Goal: Task Accomplishment & Management: Complete application form

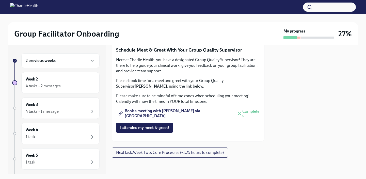
scroll to position [531, 0]
click at [151, 151] on span "Next task : Week Two: Core Processes (~1.25 hours to complete)" at bounding box center [170, 152] width 108 height 5
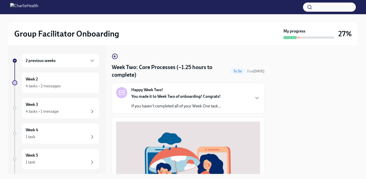
click at [300, 36] on div at bounding box center [308, 37] width 51 height 3
click at [113, 56] on icon "button" at bounding box center [115, 56] width 6 height 6
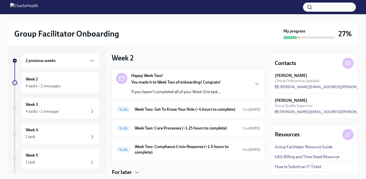
scroll to position [39, 0]
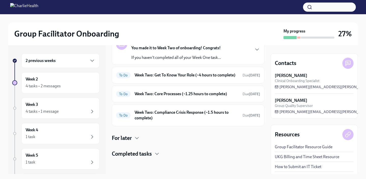
click at [166, 143] on div "Happy Week Two! You made it to Week Two of onboarding! Congrats! If you haven't…" at bounding box center [188, 95] width 153 height 123
click at [131, 139] on h4 "For later" at bounding box center [122, 138] width 20 height 8
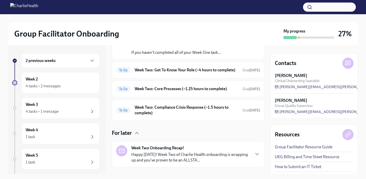
scroll to position [70, 0]
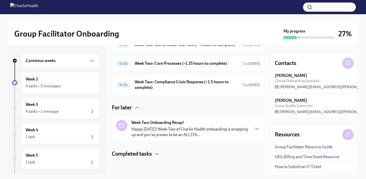
click at [145, 154] on h4 "Completed tasks" at bounding box center [132, 154] width 40 height 8
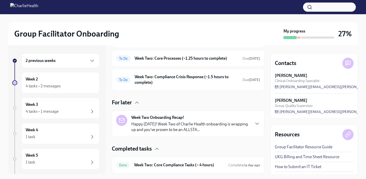
scroll to position [91, 0]
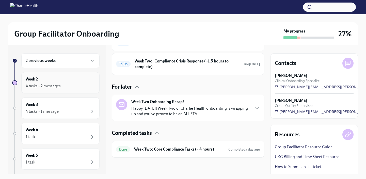
click at [71, 80] on div "Week 2 4 tasks • 2 messages" at bounding box center [61, 82] width 70 height 13
click at [235, 151] on span "Completed a day ago" at bounding box center [244, 149] width 32 height 5
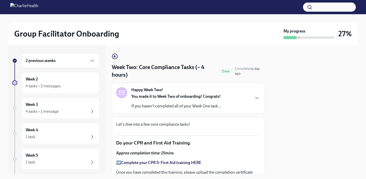
click at [115, 58] on icon "button" at bounding box center [115, 56] width 6 height 6
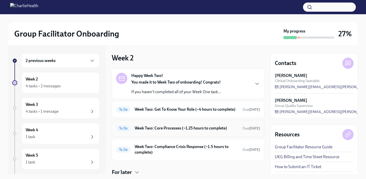
click at [181, 131] on h6 "Week Two: Core Processes (~1.25 hours to complete)" at bounding box center [187, 128] width 104 height 6
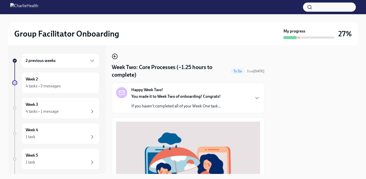
click at [113, 57] on icon "button" at bounding box center [115, 56] width 6 height 6
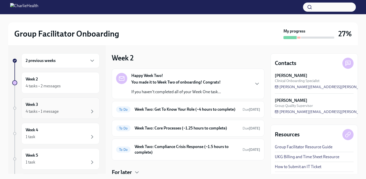
click at [74, 117] on div "Week 3 4 tasks • 1 message" at bounding box center [60, 107] width 78 height 21
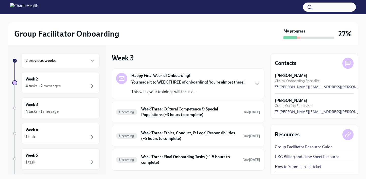
click at [69, 63] on div "2 previous weeks" at bounding box center [61, 61] width 70 height 6
click at [60, 80] on div "Week 2 5 tasks • 2 messages Overdue" at bounding box center [61, 82] width 70 height 13
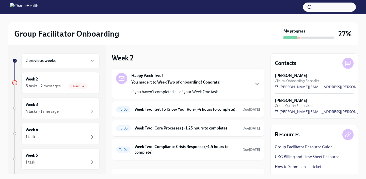
click at [254, 81] on icon "button" at bounding box center [257, 84] width 6 height 6
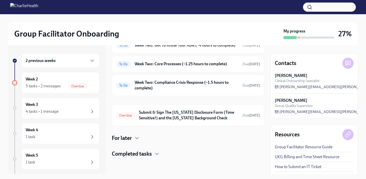
scroll to position [247, 0]
click at [217, 114] on h6 "Submit & Sign The Utah Disclosure Form (Time Sensitive!) and the Louisiana Back…" at bounding box center [189, 115] width 100 height 11
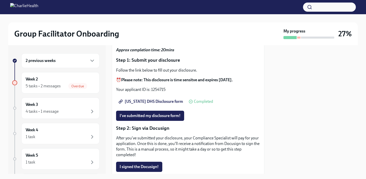
scroll to position [50, 0]
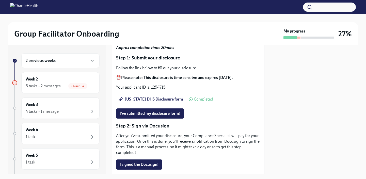
click at [159, 100] on span "Utah DHS Disclosure form" at bounding box center [151, 99] width 63 height 5
drag, startPoint x: 167, startPoint y: 86, endPoint x: 151, endPoint y: 86, distance: 15.7
click at [151, 86] on p "Your applicant ID is: 1254715" at bounding box center [188, 88] width 144 height 6
copy p "1254715"
click at [190, 57] on p "Step 1: Submit your disclosure" at bounding box center [188, 58] width 144 height 7
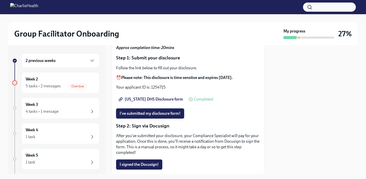
click at [169, 111] on span "I've submitted my disclosure form!" at bounding box center [150, 113] width 61 height 5
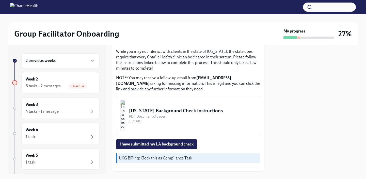
scroll to position [188, 0]
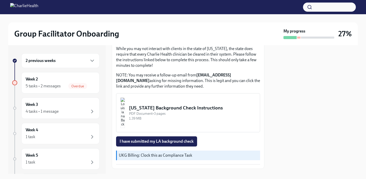
click at [235, 120] on div "1.39 MB" at bounding box center [192, 118] width 127 height 5
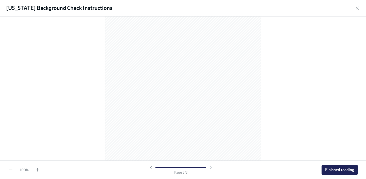
scroll to position [477, 0]
